Goal: Navigation & Orientation: Find specific page/section

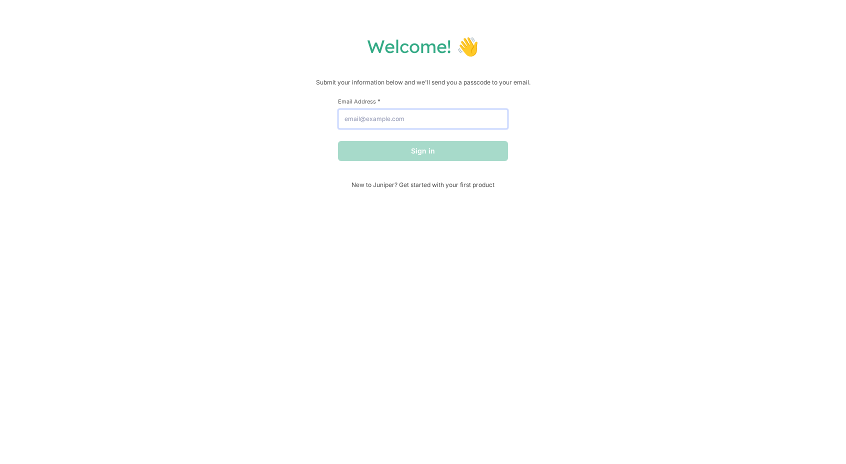
click at [411, 119] on input "Email Address *" at bounding box center [423, 119] width 170 height 20
type input "[EMAIL_ADDRESS][DOMAIN_NAME]"
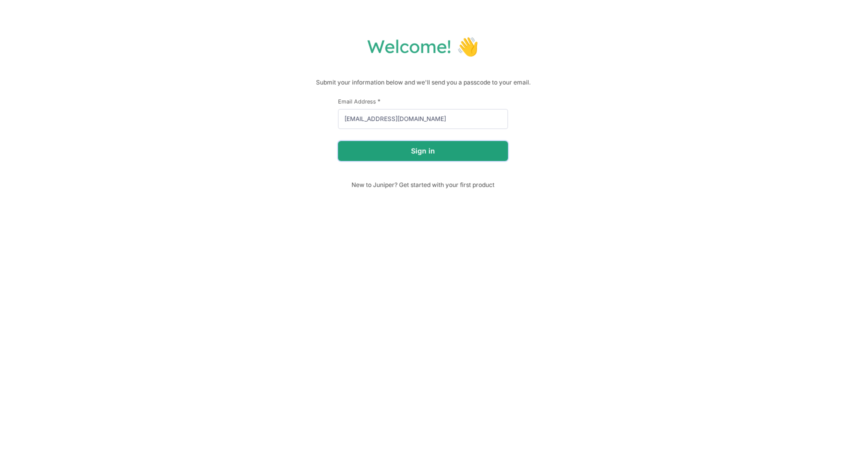
click at [416, 146] on button "Sign in" at bounding box center [423, 151] width 170 height 20
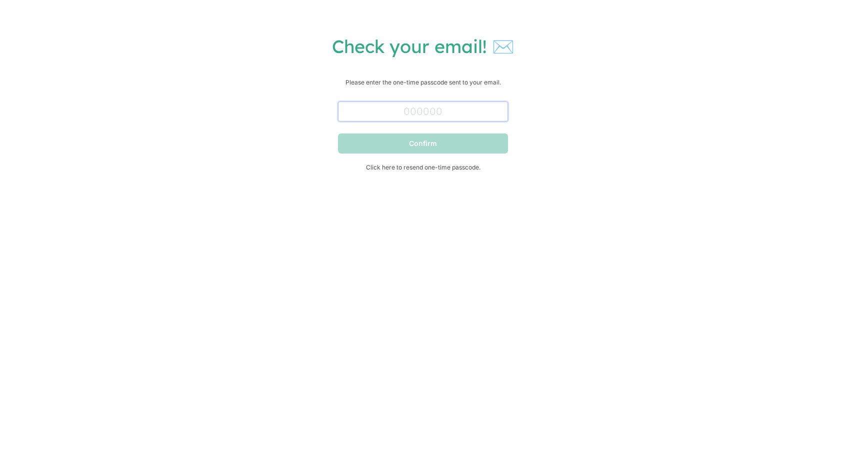
click at [423, 110] on input "text" at bounding box center [423, 111] width 170 height 20
paste input "836607"
type input "836607"
click at [338, 133] on button "Confirm" at bounding box center [423, 143] width 170 height 20
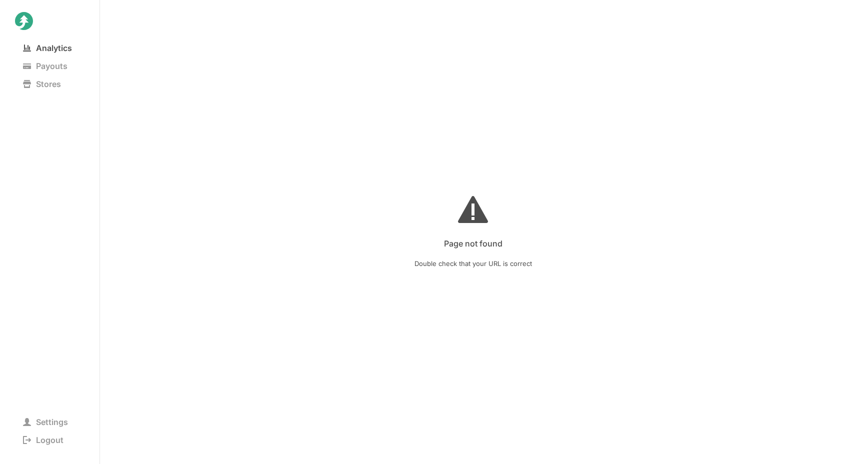
click at [64, 50] on span "Analytics" at bounding box center [47, 48] width 65 height 14
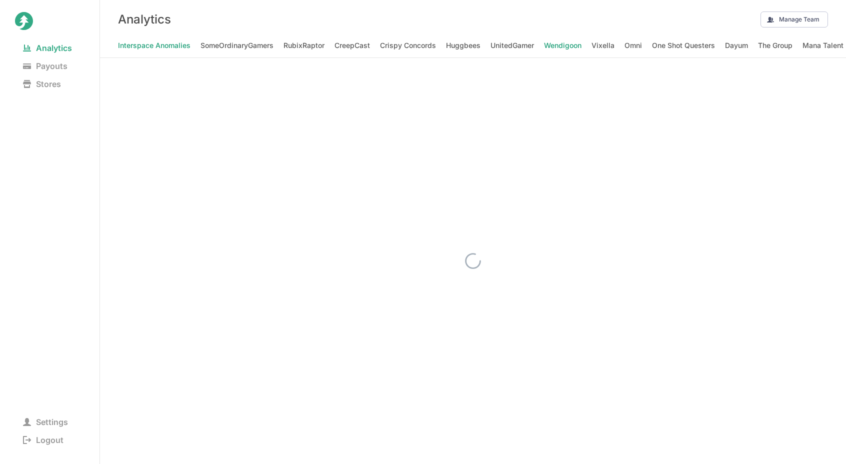
click at [563, 44] on span "Wendigoon" at bounding box center [562, 45] width 37 height 14
